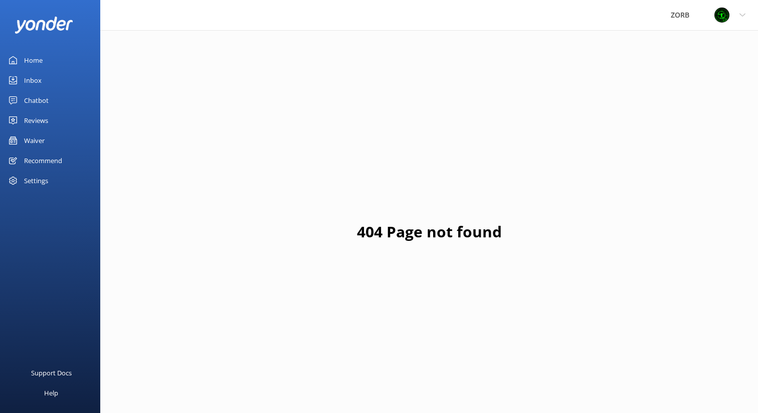
click at [53, 101] on link "Chatbot" at bounding box center [50, 100] width 100 height 20
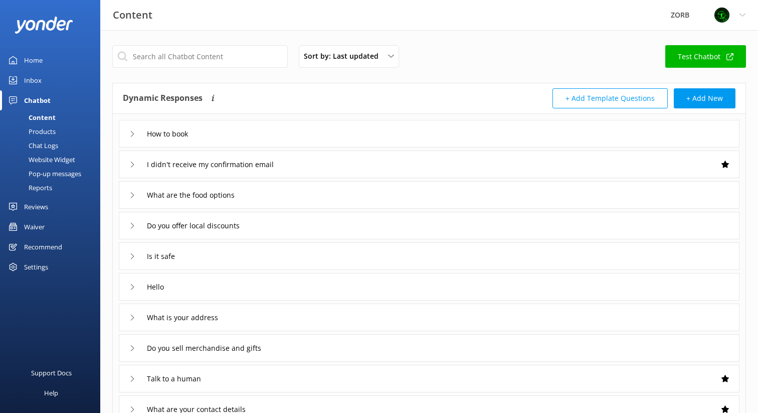
click at [51, 178] on div "Pop-up messages" at bounding box center [43, 173] width 75 height 14
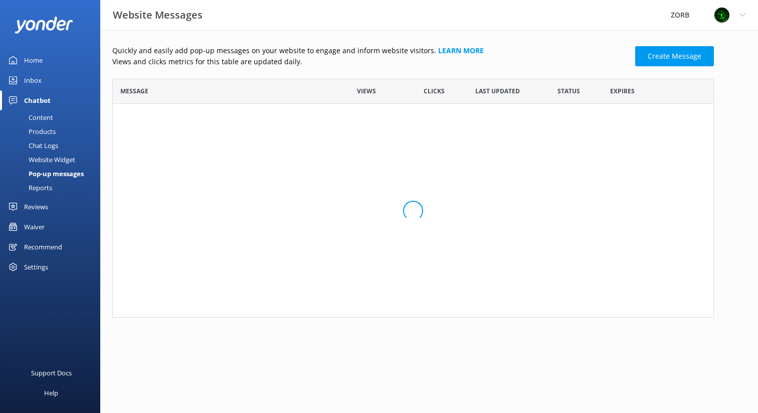
scroll to position [1, 1]
click at [188, 120] on link "We are closed from [DATE] to [DATE]..." at bounding box center [222, 119] width 205 height 11
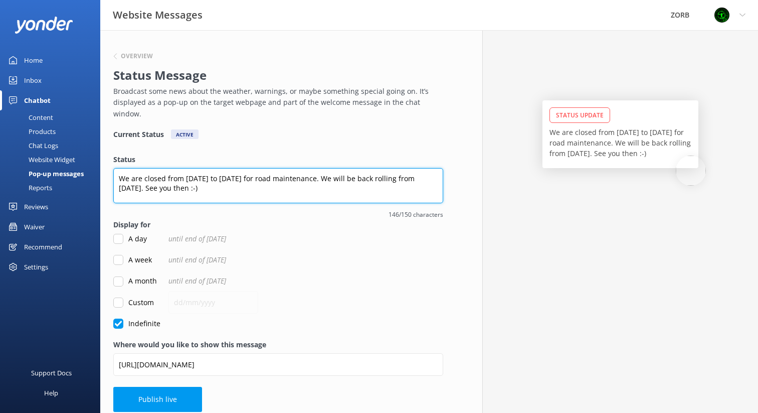
drag, startPoint x: 309, startPoint y: 192, endPoint x: 0, endPoint y: 134, distance: 314.7
click at [0, 134] on div "Website Messages ZORB Profile Settings Logout Home Inbox Chatbot Content Produc…" at bounding box center [379, 226] width 758 height 392
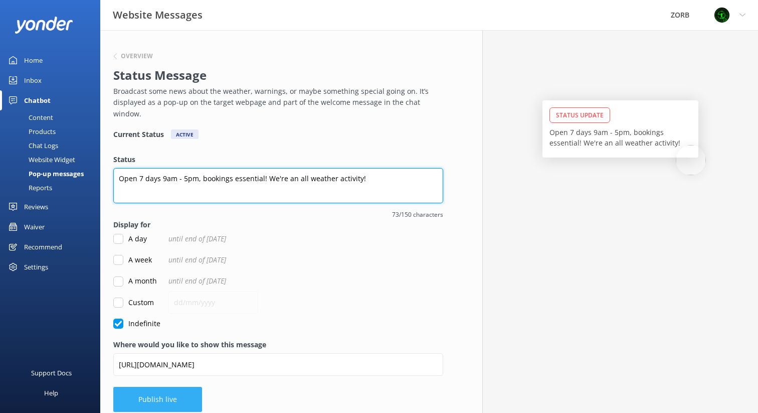
type textarea "Open 7 days 9am - 5pm, bookings essential! We're an all weather activity!"
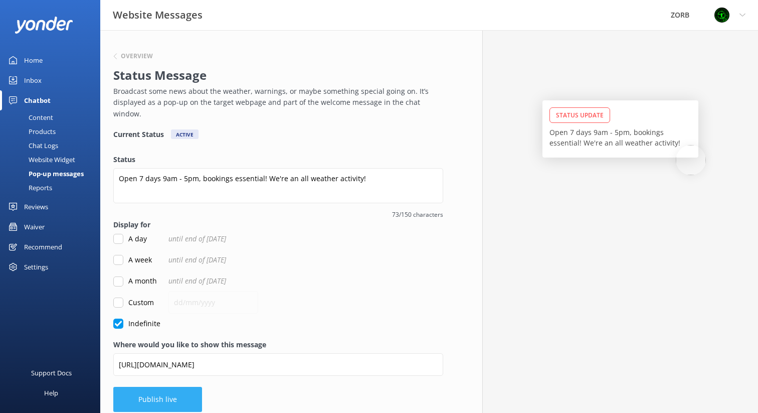
click at [157, 398] on button "Publish live" at bounding box center [157, 399] width 89 height 25
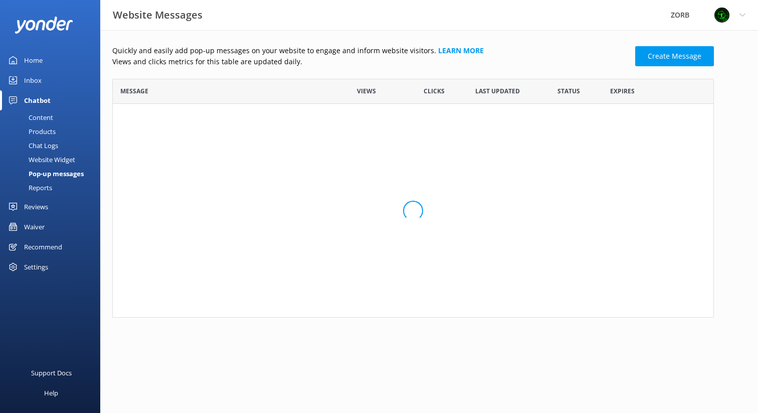
scroll to position [1, 1]
